Goal: Task Accomplishment & Management: Manage account settings

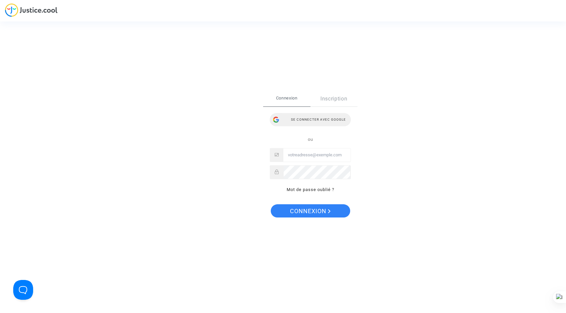
click at [312, 117] on div "Se connecter avec Google" at bounding box center [310, 119] width 81 height 13
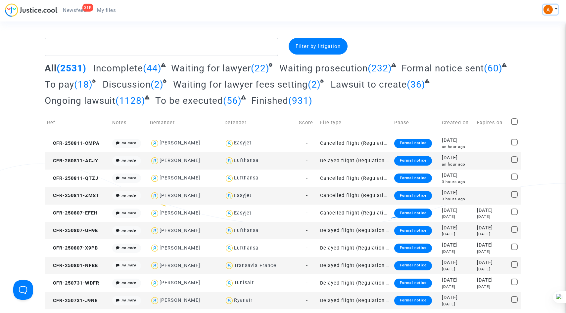
click at [555, 8] on button at bounding box center [550, 10] width 15 height 10
click at [521, 33] on link "Settings" at bounding box center [531, 34] width 52 height 11
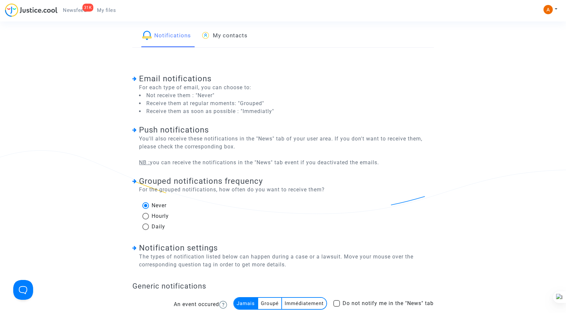
scroll to position [16, 0]
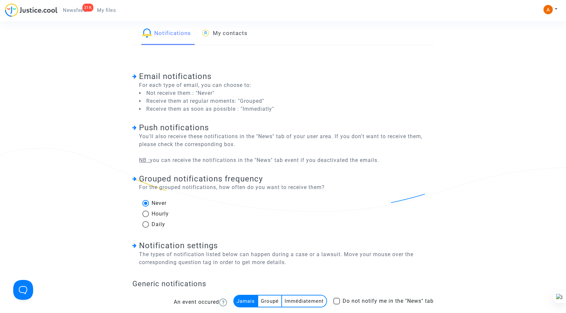
click at [180, 82] on span "For each type of email, you can choose to: Not receive them : "Never" Receive t…" at bounding box center [203, 97] width 142 height 32
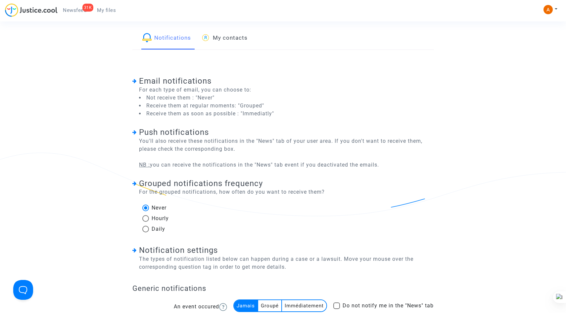
scroll to position [0, 0]
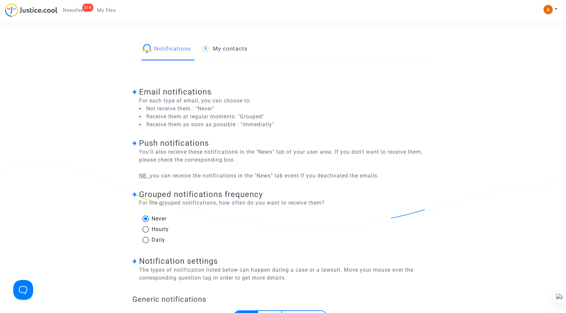
click at [184, 92] on span "Email notifications" at bounding box center [175, 91] width 72 height 9
click at [187, 107] on li "Not receive them : "Never"" at bounding box center [206, 109] width 135 height 8
click at [256, 116] on li "Receive them at regular moments: "Grouped"" at bounding box center [206, 117] width 135 height 8
